Goal: Task Accomplishment & Management: Use online tool/utility

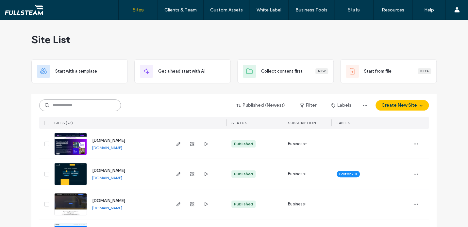
click at [84, 103] on input at bounding box center [80, 105] width 82 height 12
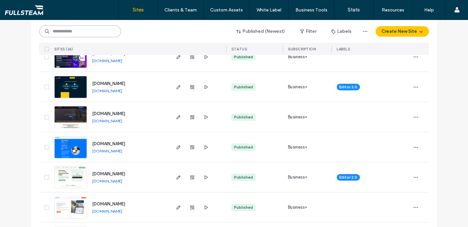
scroll to position [89, 0]
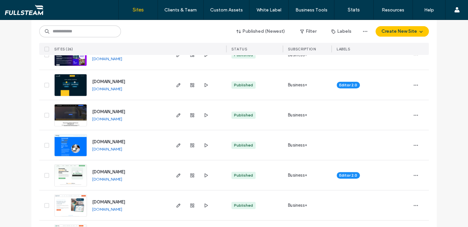
click at [68, 122] on img at bounding box center [71, 126] width 32 height 44
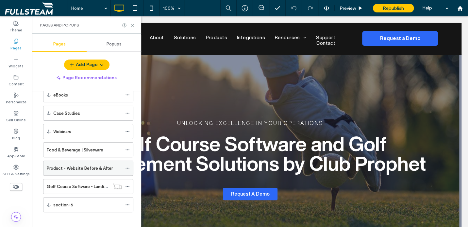
click at [100, 164] on label "Product - Website Before & After" at bounding box center [80, 167] width 66 height 11
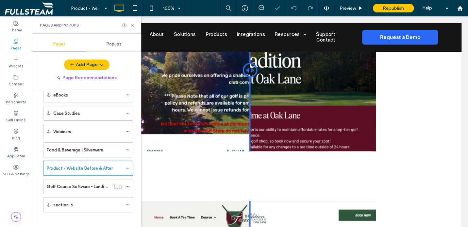
scroll to position [587, 0]
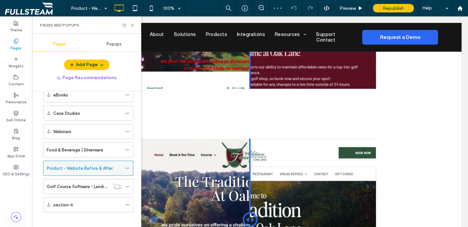
click at [128, 166] on icon at bounding box center [127, 168] width 5 height 5
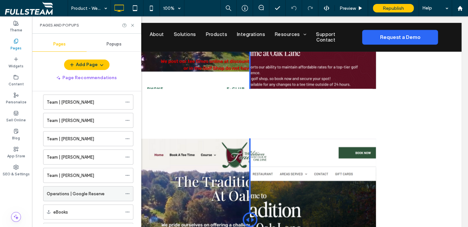
scroll to position [463, 0]
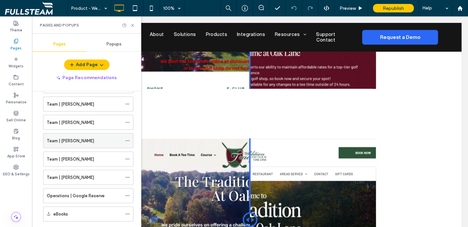
click at [127, 138] on icon at bounding box center [127, 140] width 5 height 5
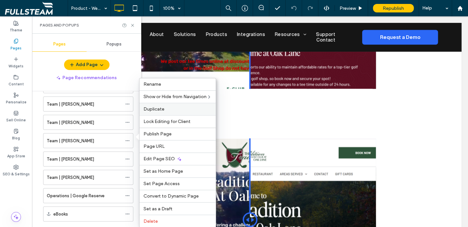
click at [152, 109] on span "Duplicate" at bounding box center [153, 109] width 21 height 6
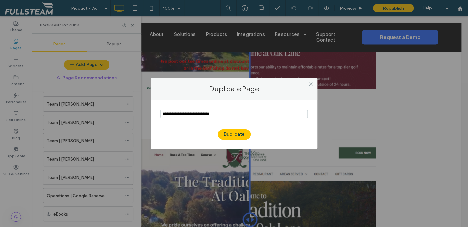
drag, startPoint x: 188, startPoint y: 113, endPoint x: 154, endPoint y: 113, distance: 34.3
click at [154, 113] on div "Duplicate" at bounding box center [234, 125] width 167 height 50
drag, startPoint x: 204, startPoint y: 113, endPoint x: 253, endPoint y: 111, distance: 49.0
click at [253, 111] on input "notEmpty" at bounding box center [233, 113] width 147 height 8
type input "**********"
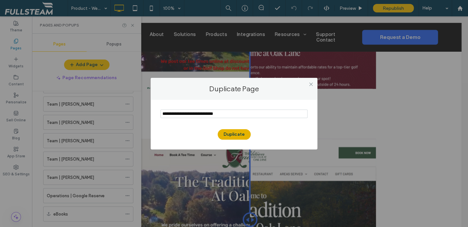
click at [238, 131] on button "Duplicate" at bounding box center [233, 134] width 33 height 10
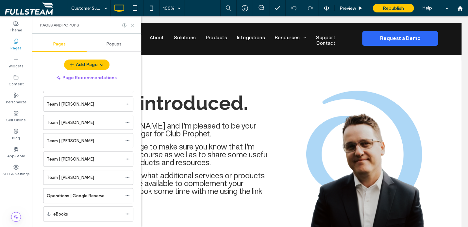
click at [134, 25] on icon at bounding box center [132, 25] width 5 height 5
